Goal: Transaction & Acquisition: Book appointment/travel/reservation

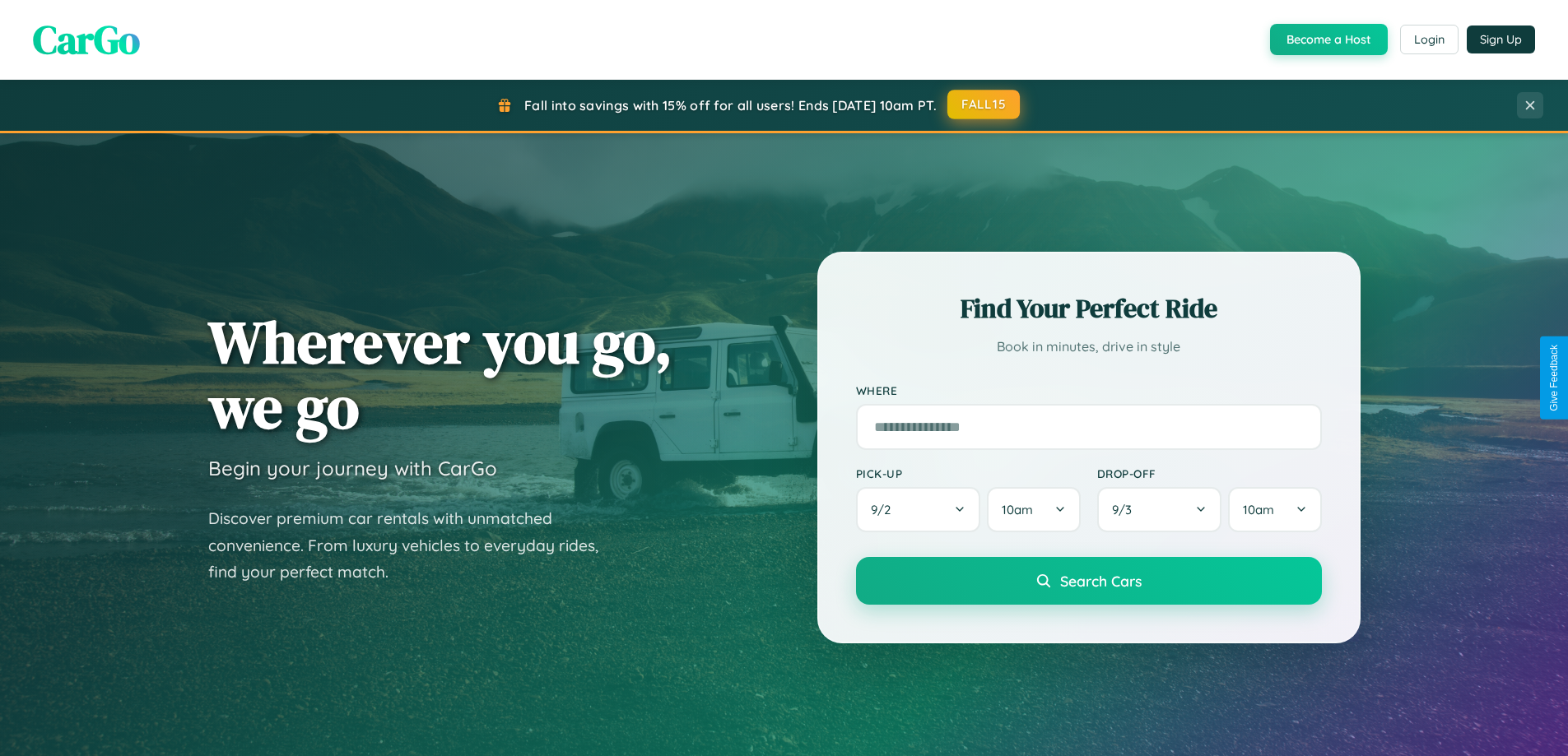
click at [985, 105] on button "FALL15" at bounding box center [984, 105] width 73 height 29
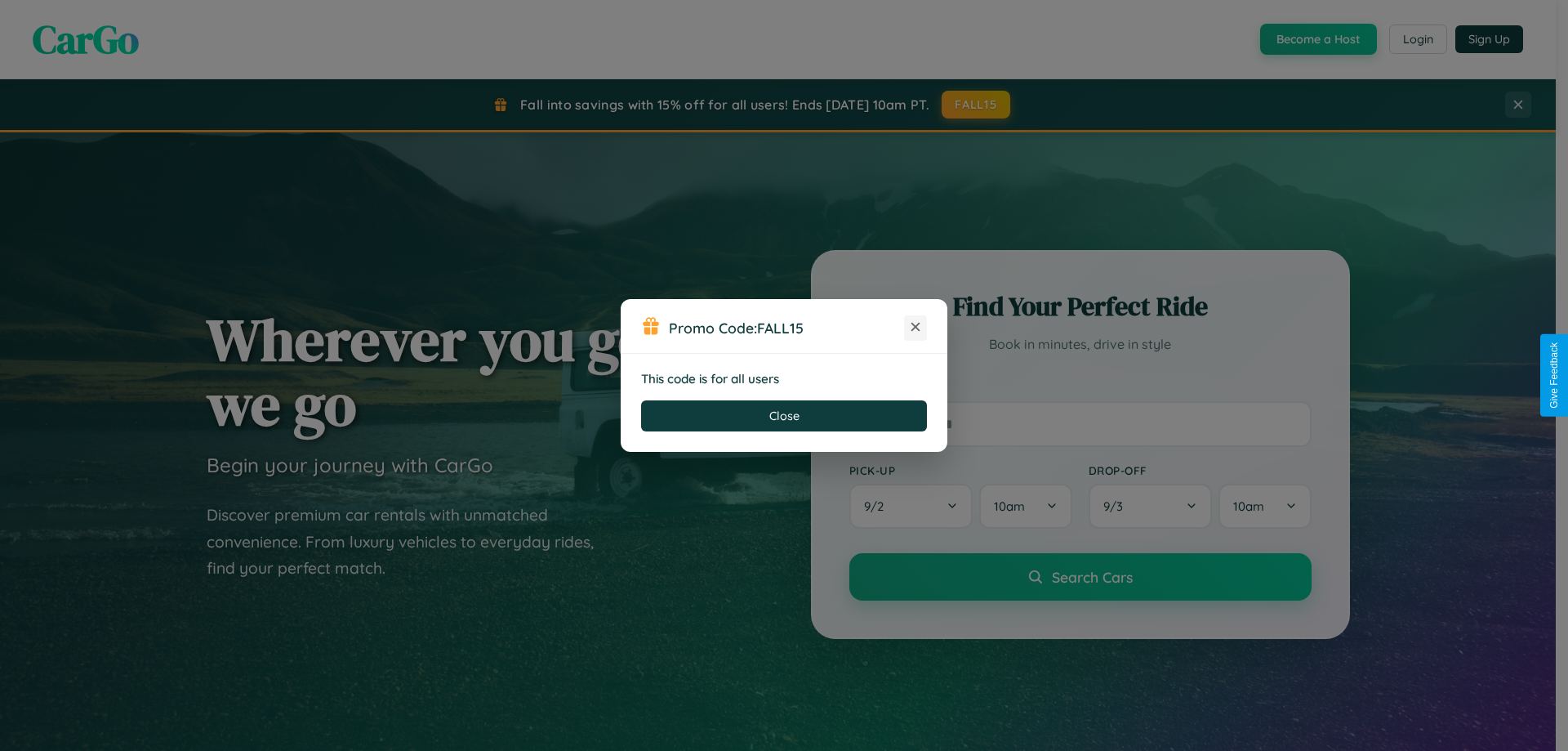
click at [915, 328] on icon at bounding box center [915, 326] width 16 height 16
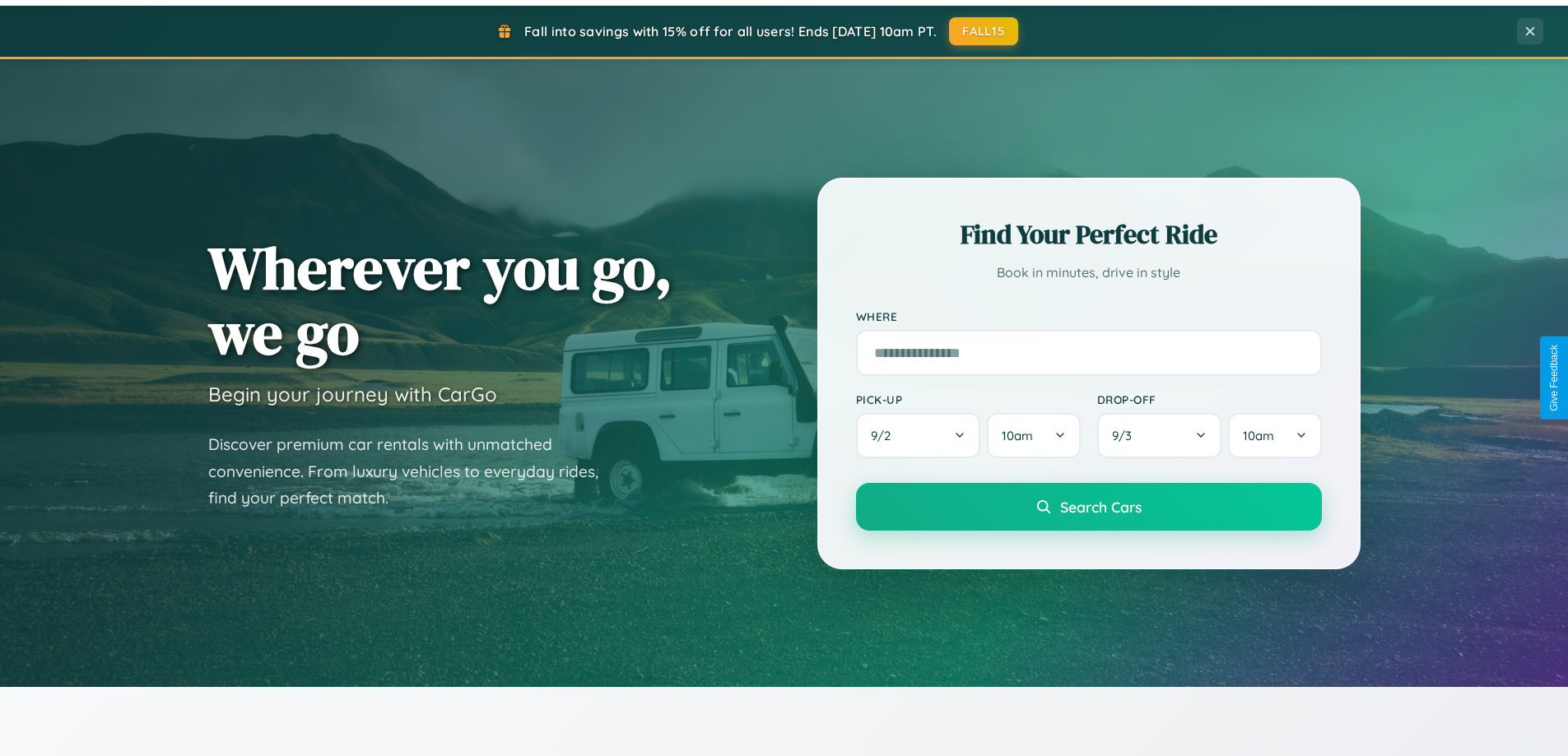
scroll to position [2644, 0]
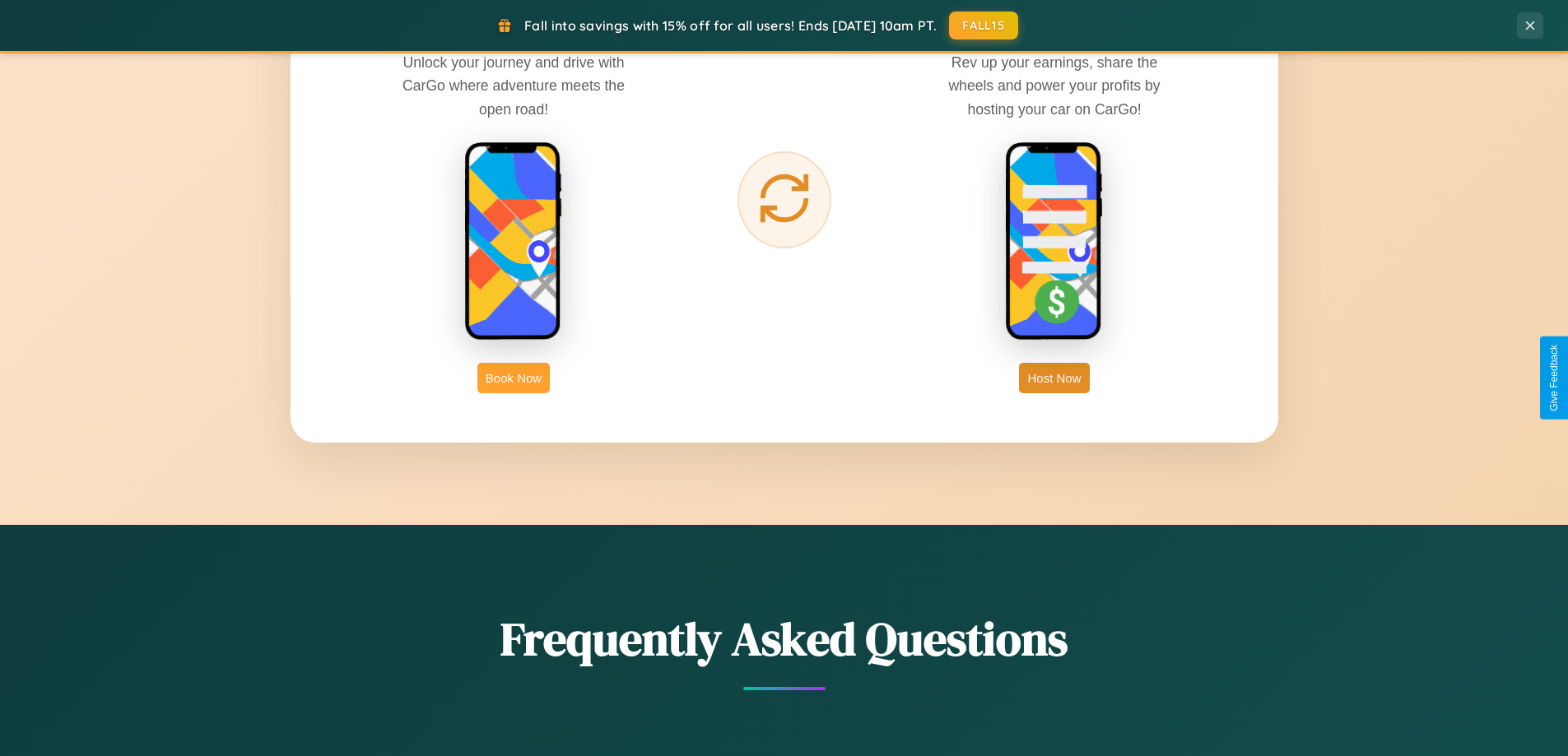
click at [513, 378] on button "Book Now" at bounding box center [513, 378] width 73 height 30
